Goal: Task Accomplishment & Management: Complete application form

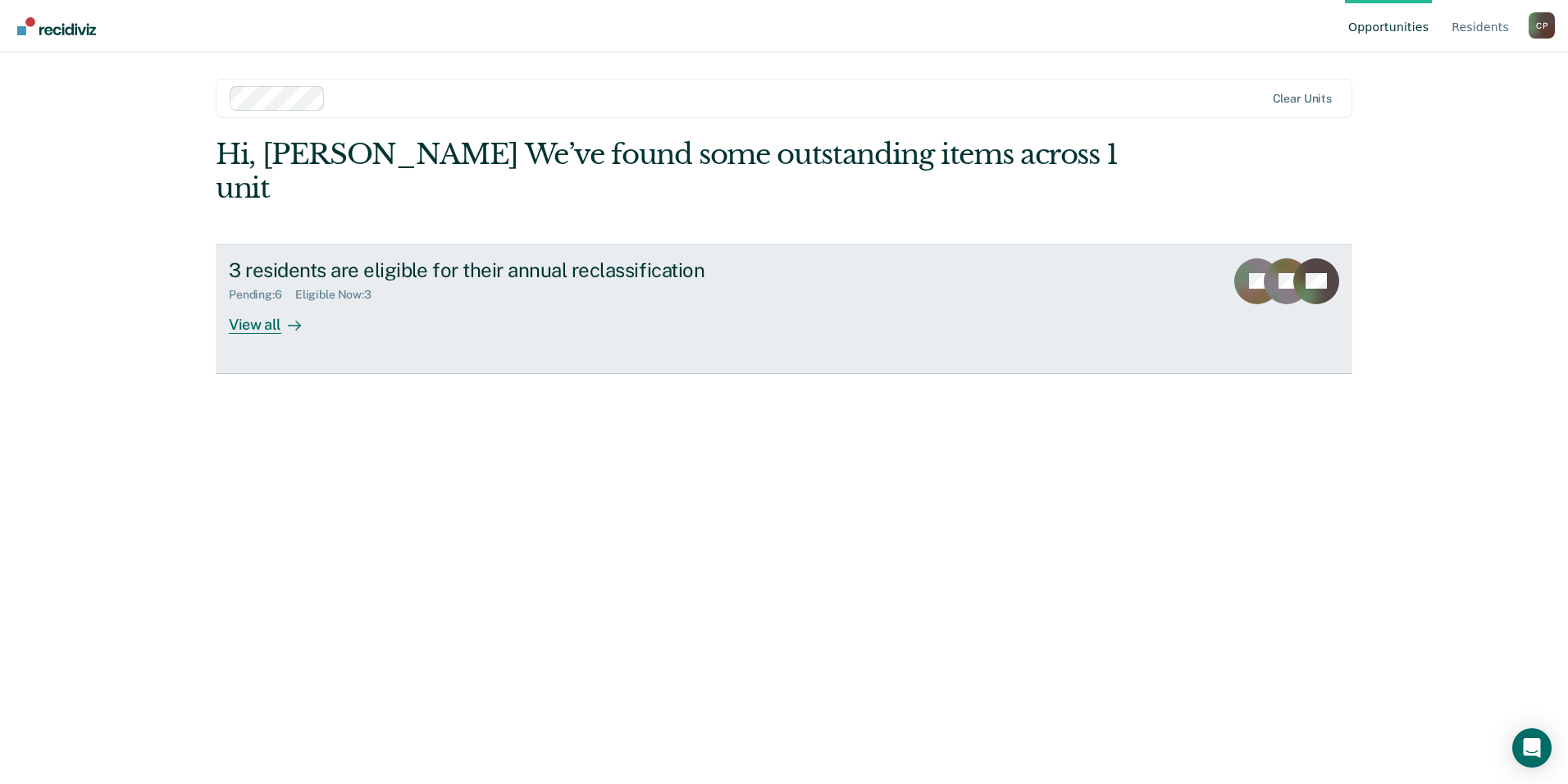
click at [556, 282] on div "Pending : 6 Eligible Now : 3" at bounding box center [517, 292] width 575 height 21
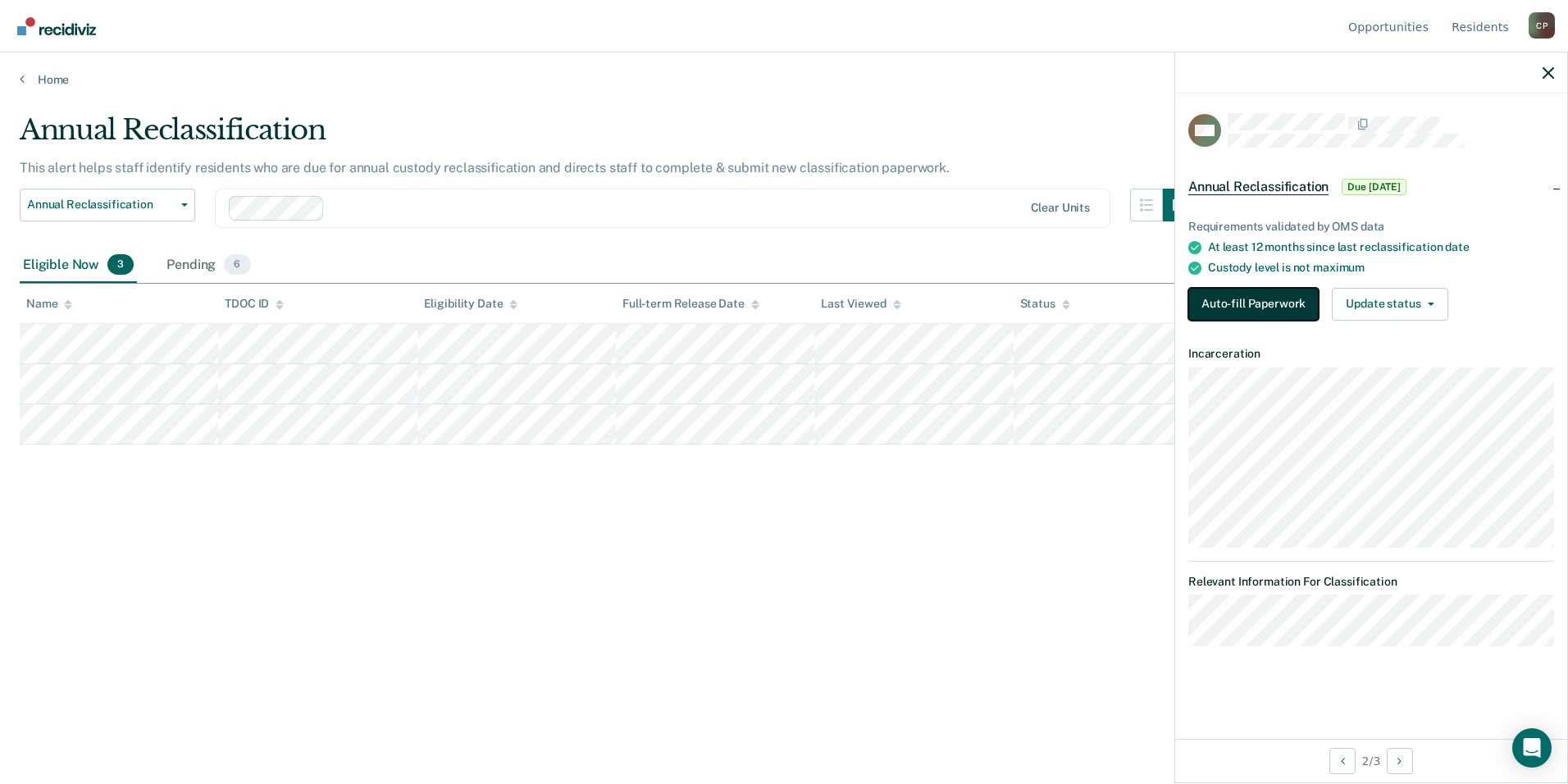
click at [1223, 304] on button "Auto-fill Paperwork" at bounding box center [1253, 304] width 130 height 33
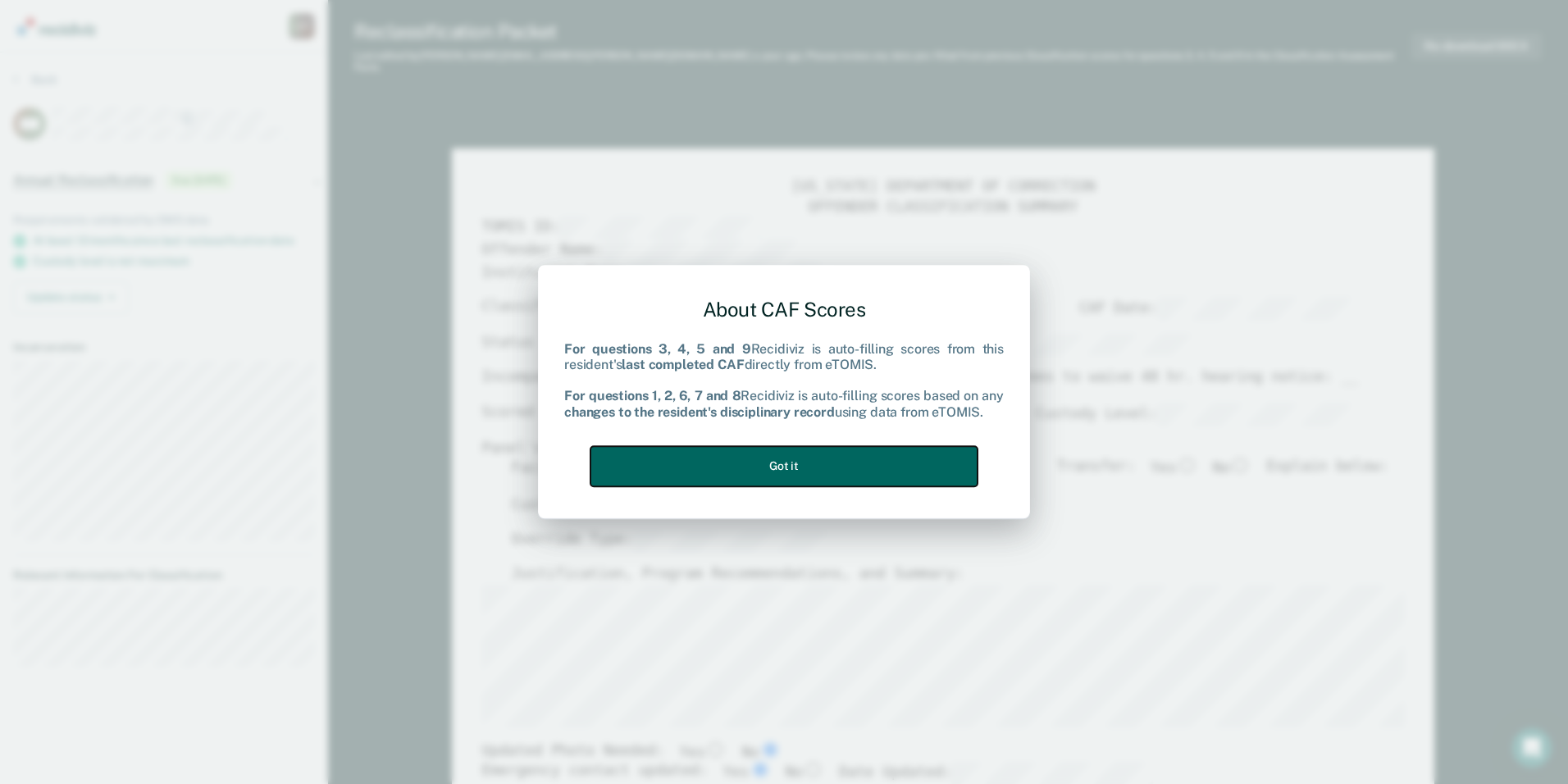
click at [753, 478] on button "Got it" at bounding box center [784, 466] width 387 height 41
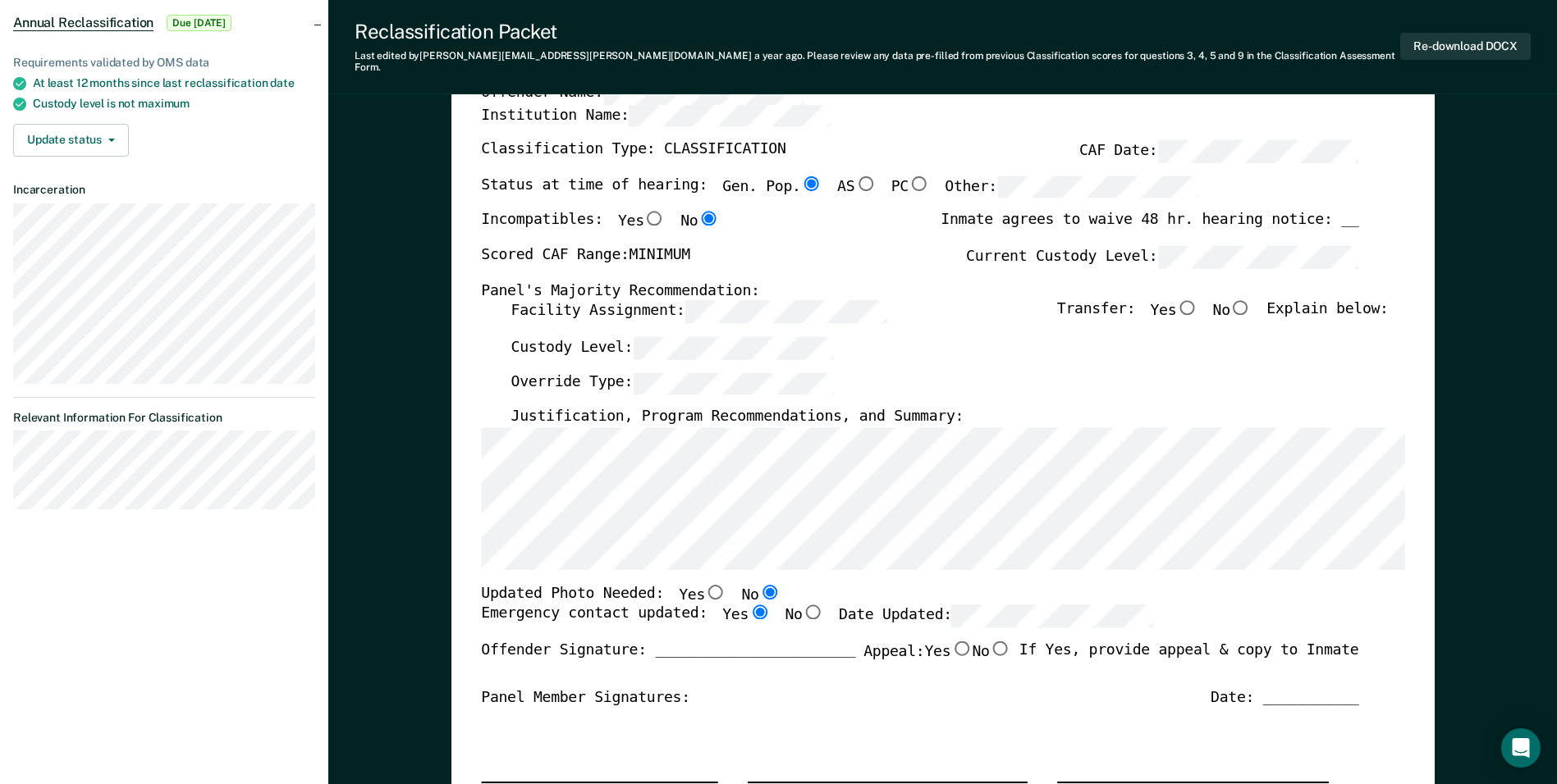
scroll to position [246, 0]
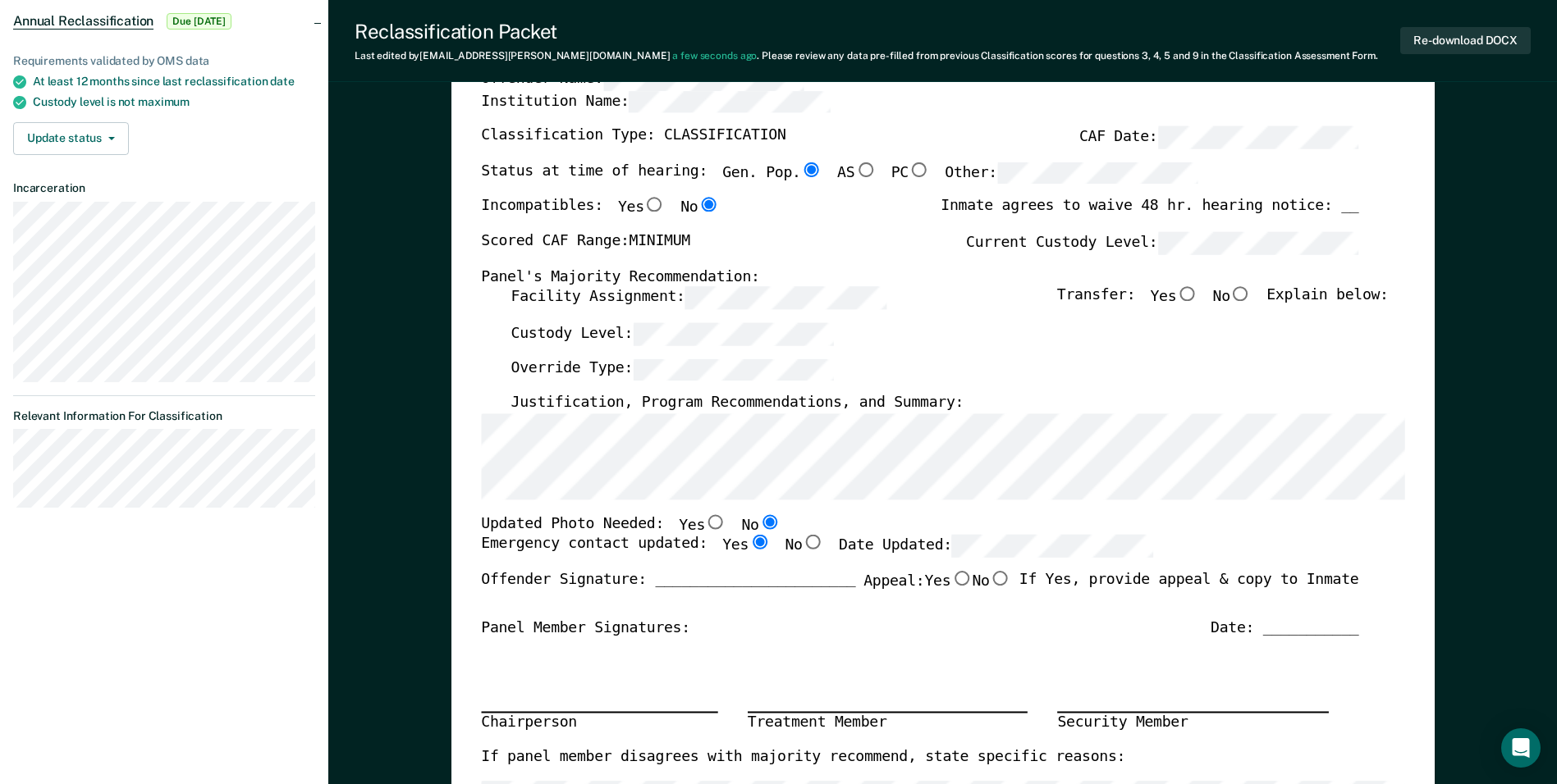
scroll to position [164, 0]
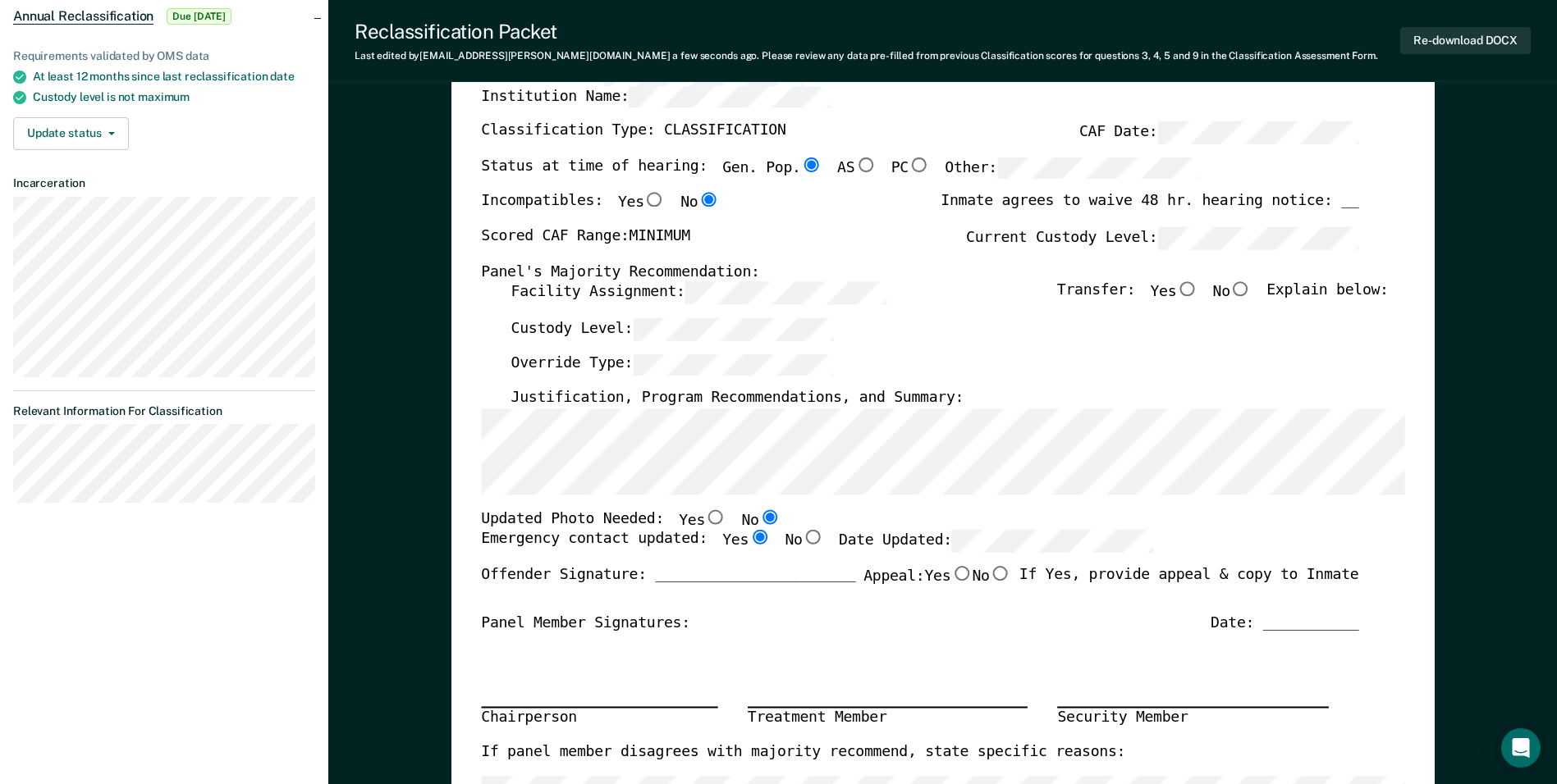
click at [982, 387] on div "Override Type:" at bounding box center [949, 371] width 878 height 36
click at [705, 520] on input "Yes" at bounding box center [715, 516] width 21 height 15
type textarea "x"
radio input "true"
radio input "false"
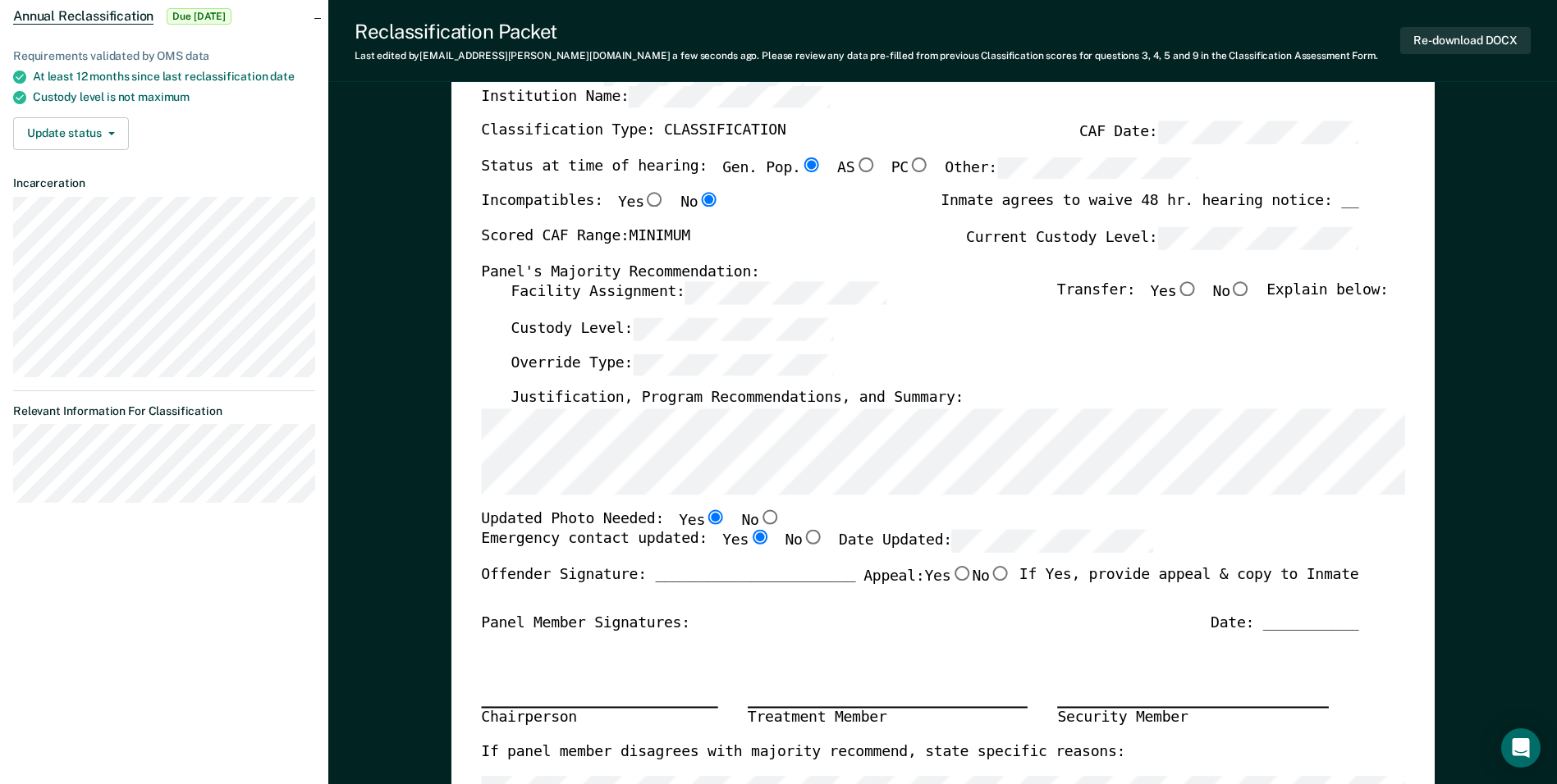
click at [1252, 291] on input "No" at bounding box center [1240, 289] width 21 height 15
type textarea "x"
radio input "true"
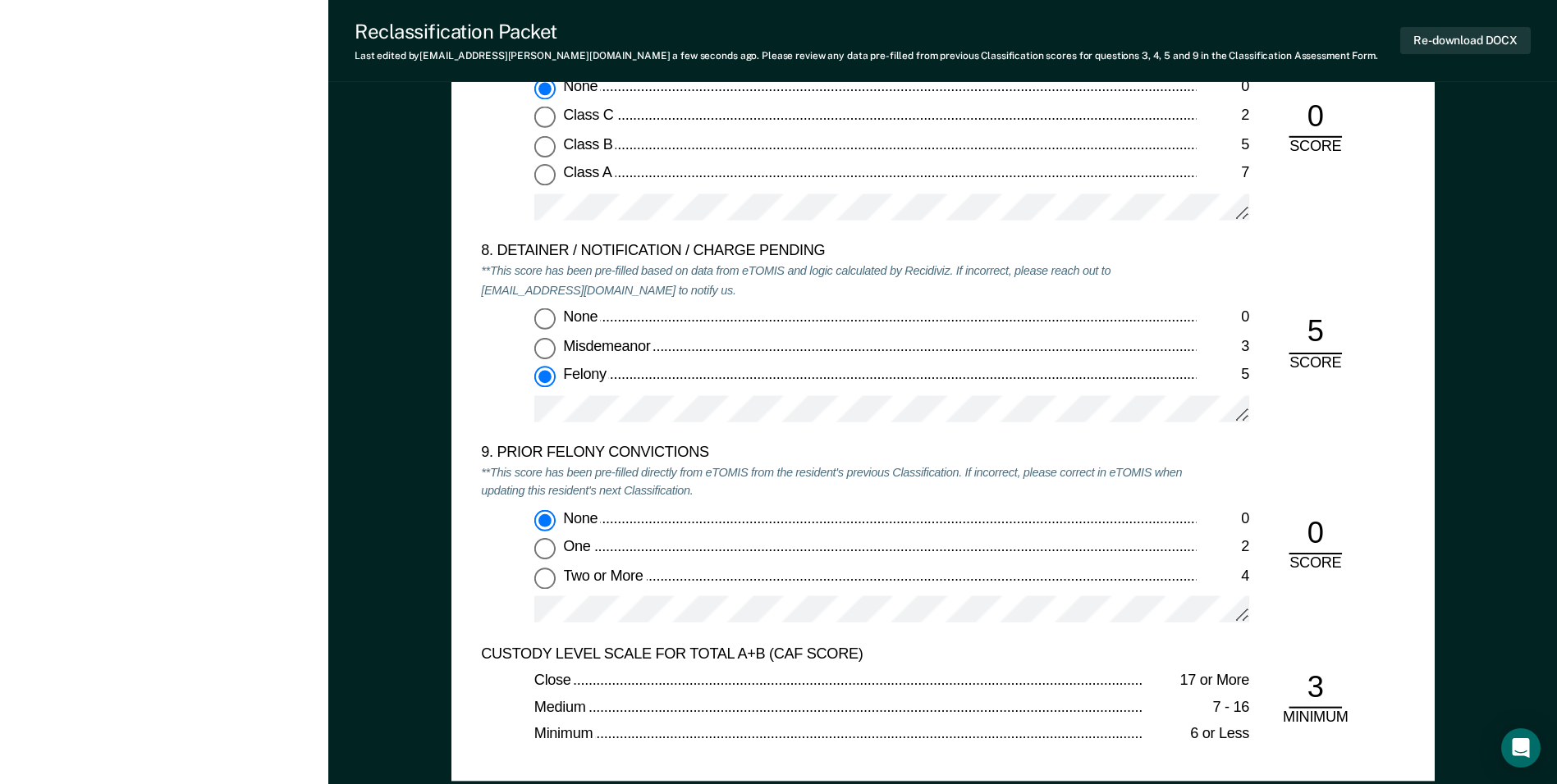
scroll to position [3363, 0]
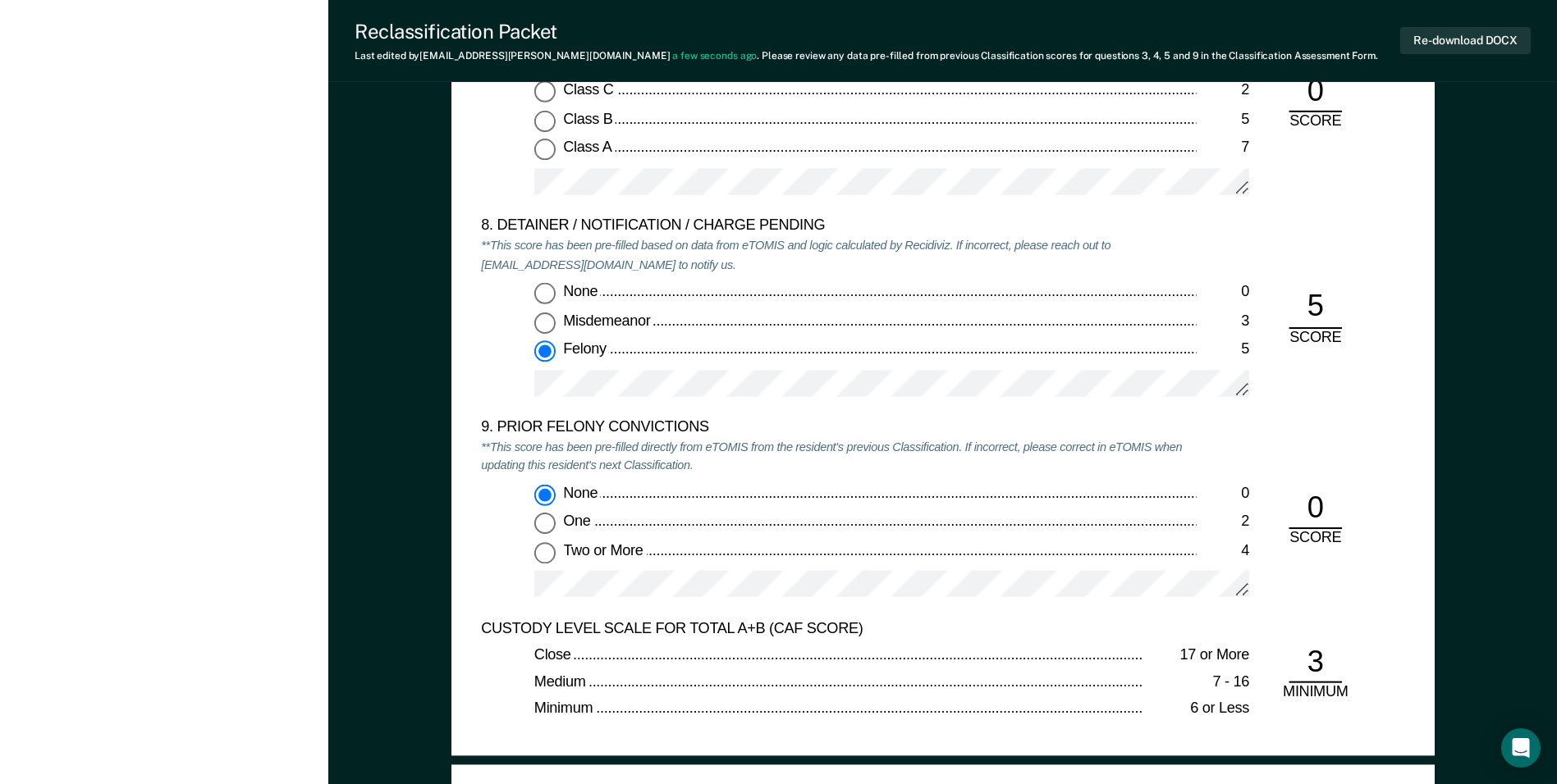
click at [481, 490] on div "5. ESCAPE HISTORY (WITHIN LAST 5 YEARS OF INCARCERATION) **This score has been …" at bounding box center [943, 66] width 983 height 1380
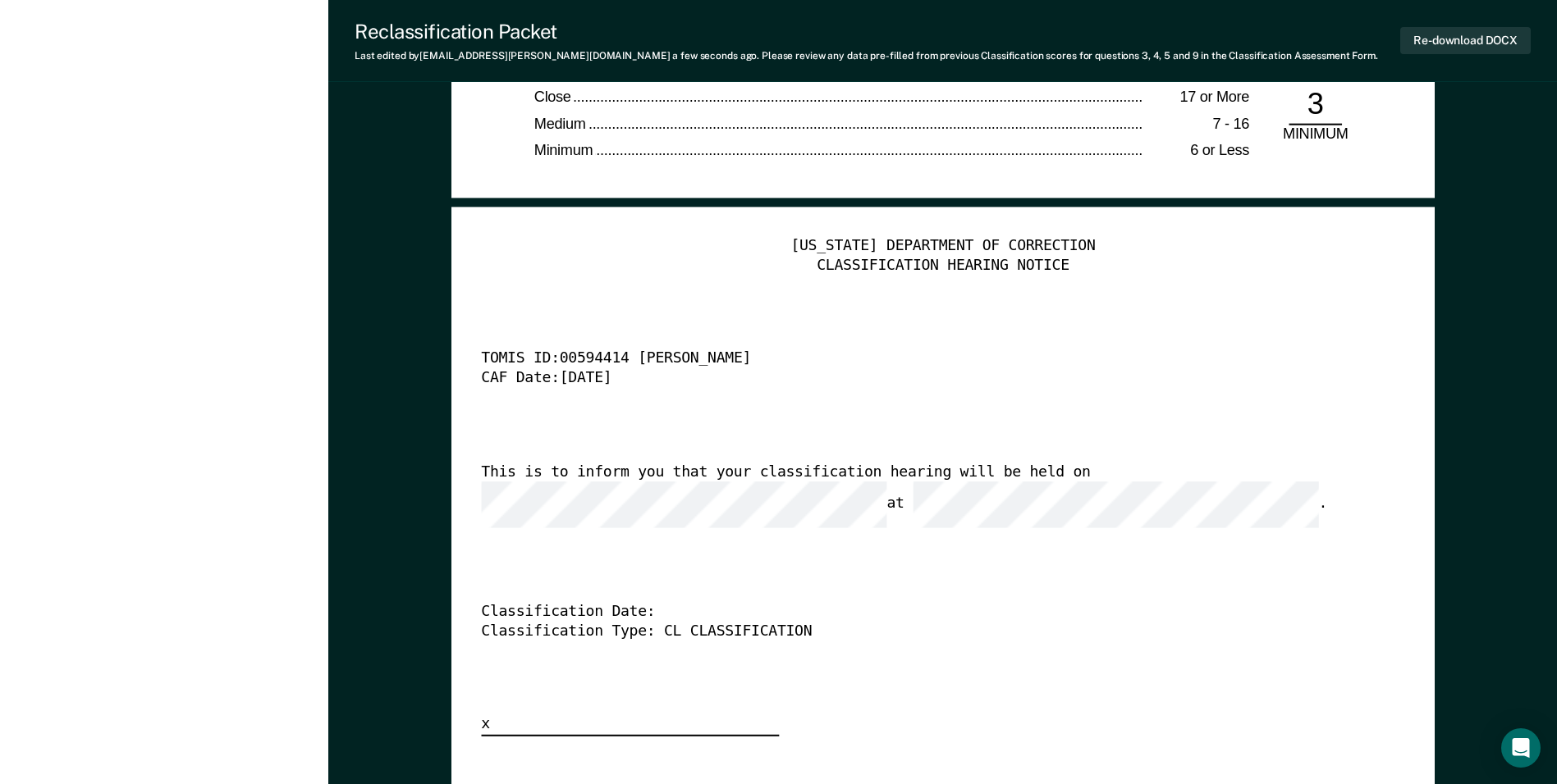
scroll to position [3938, 0]
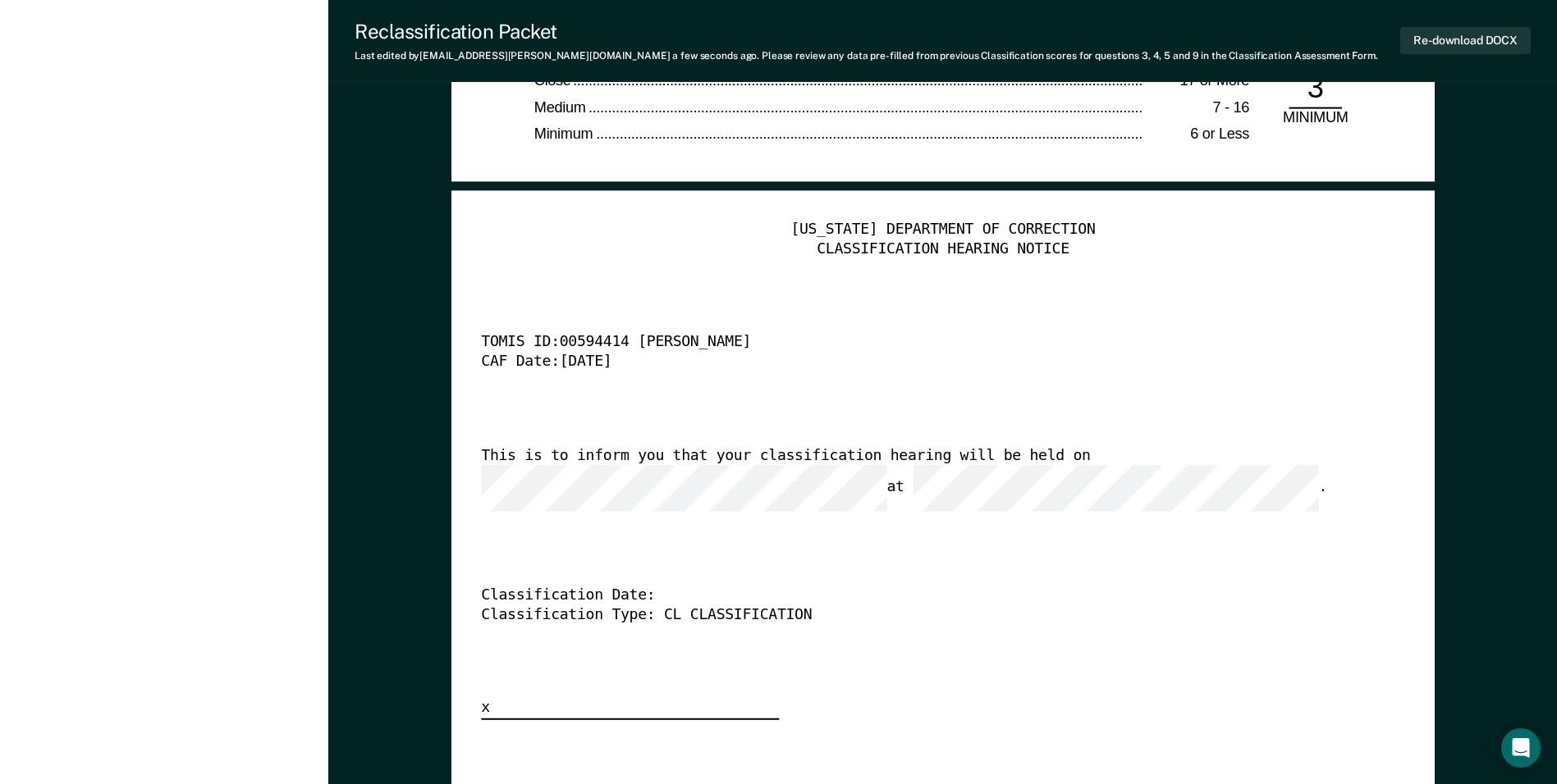
click at [886, 547] on div "[US_STATE] DEPARTMENT OF CORRECTION CLASSIFICATION HEARING NOTICE TOMIS ID: 005…" at bounding box center [942, 469] width 923 height 499
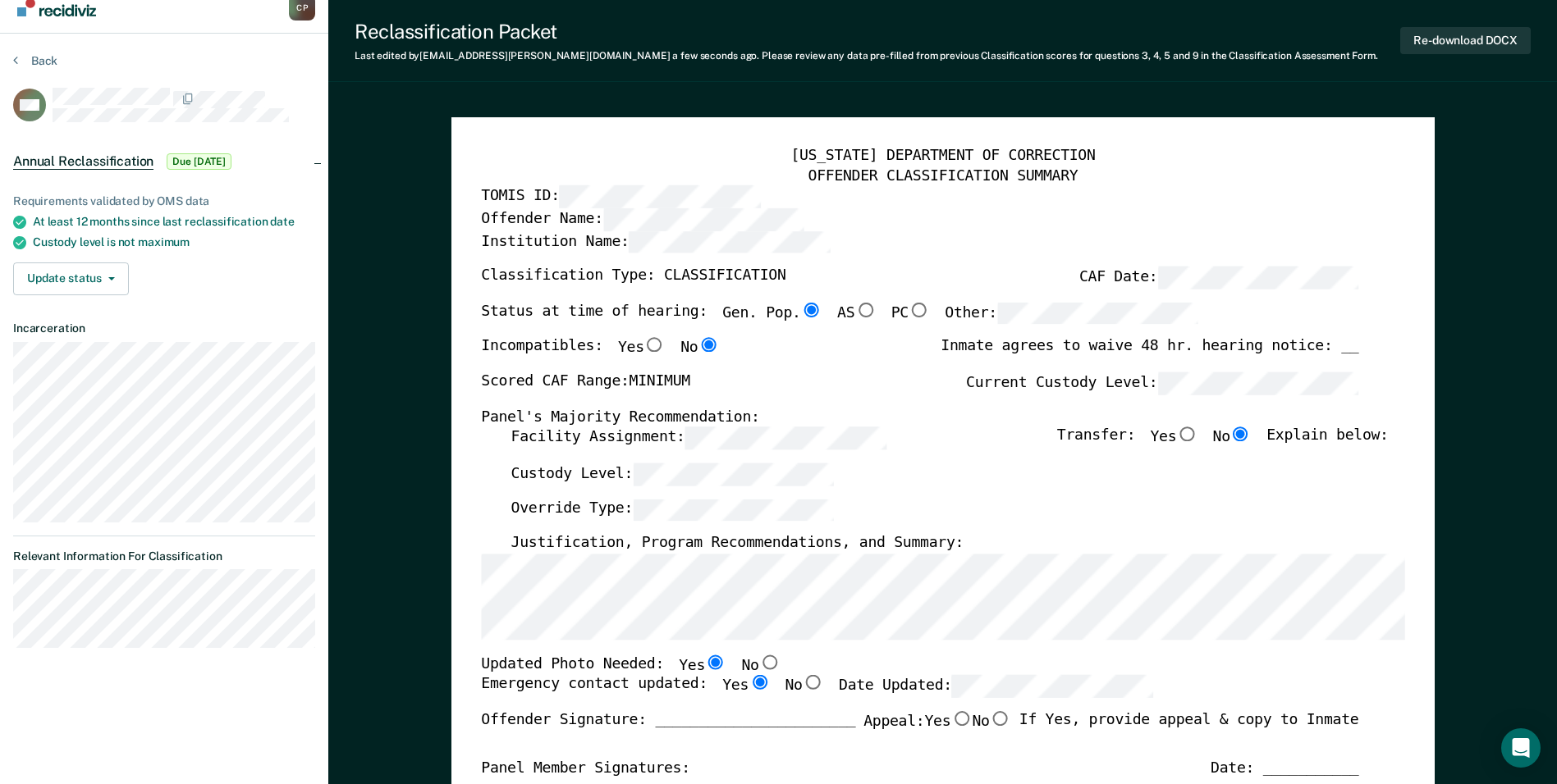
scroll to position [0, 0]
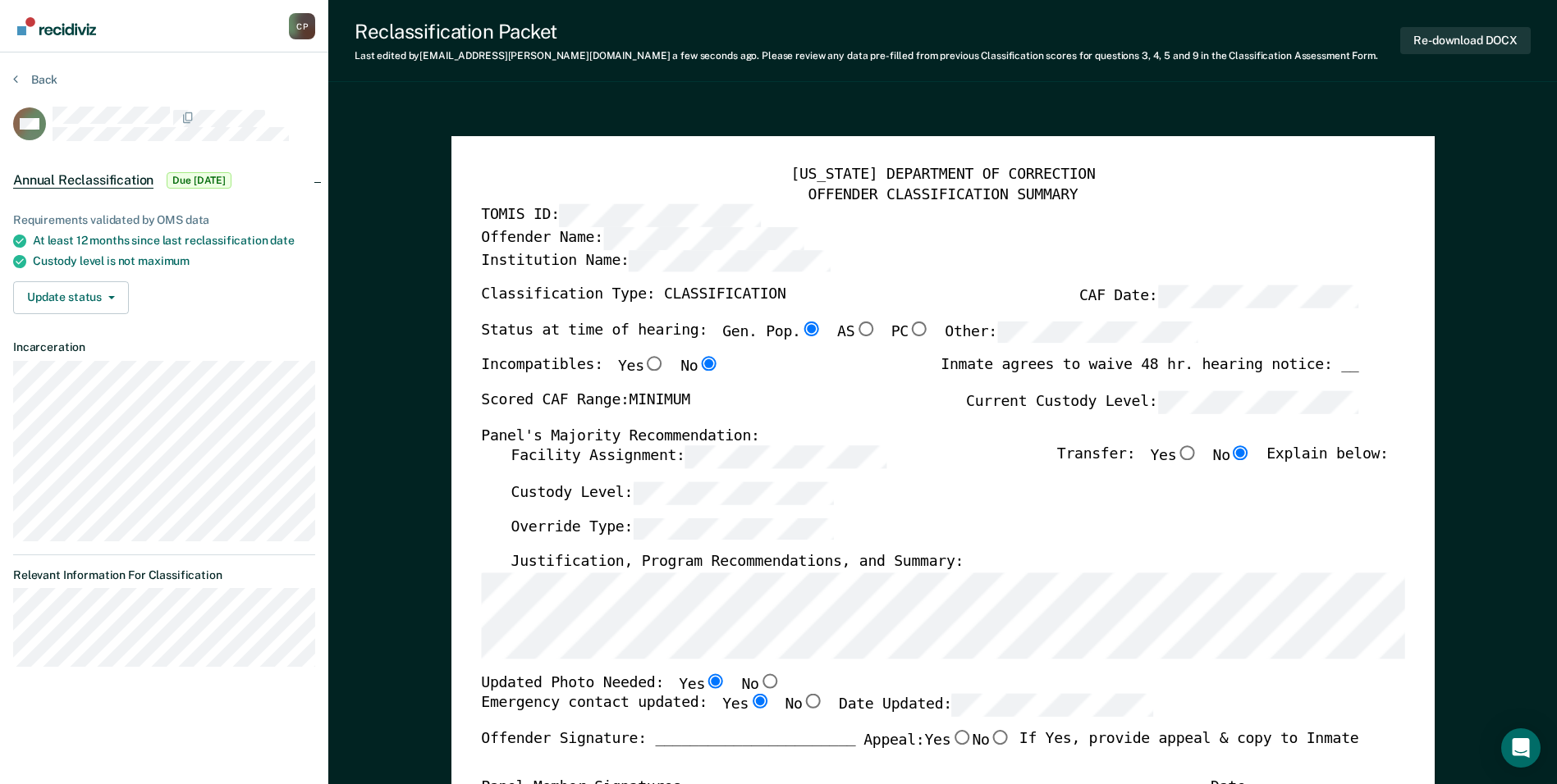
click at [959, 562] on div "Justification, Program Recommendations, and Summary:" at bounding box center [949, 564] width 878 height 20
click at [1447, 36] on button "Re-download DOCX" at bounding box center [1465, 40] width 130 height 27
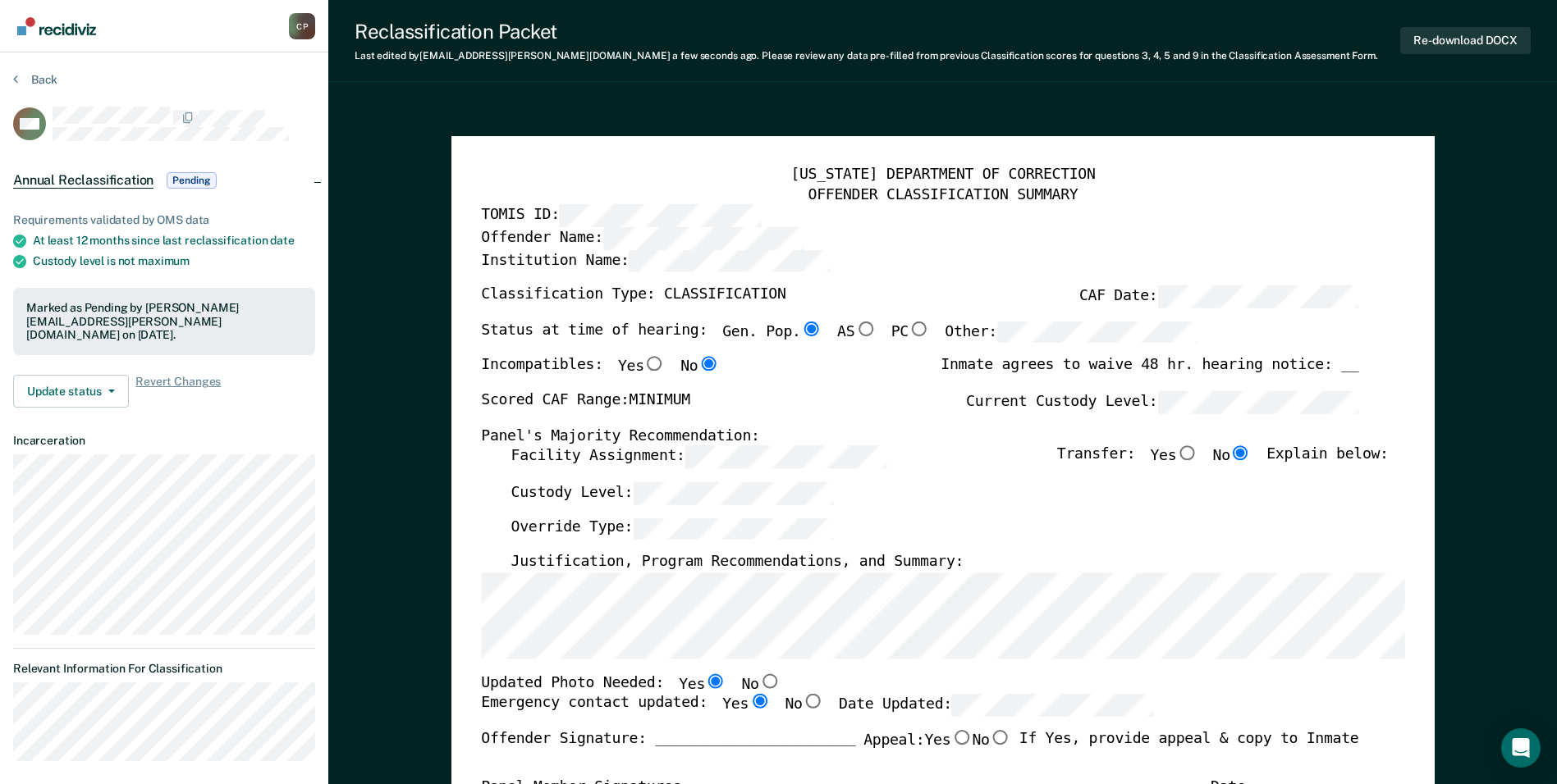
type textarea "x"
